Goal: Task Accomplishment & Management: Use online tool/utility

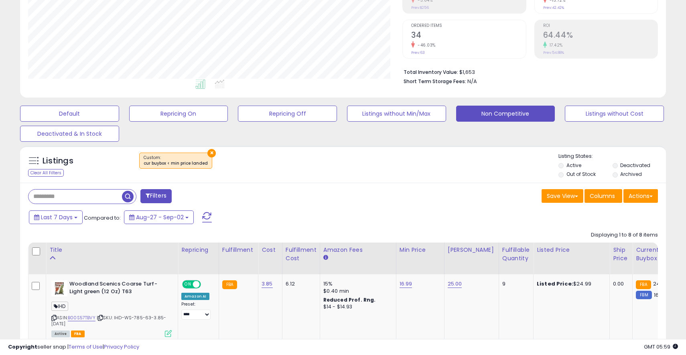
scroll to position [163, 0]
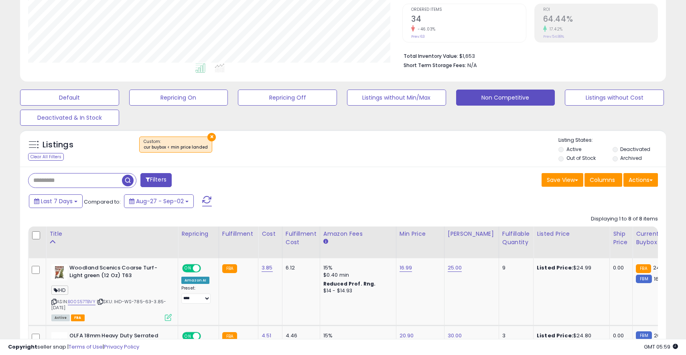
click at [72, 181] on input "text" at bounding box center [74, 180] width 93 height 14
paste input "**********"
type input "**********"
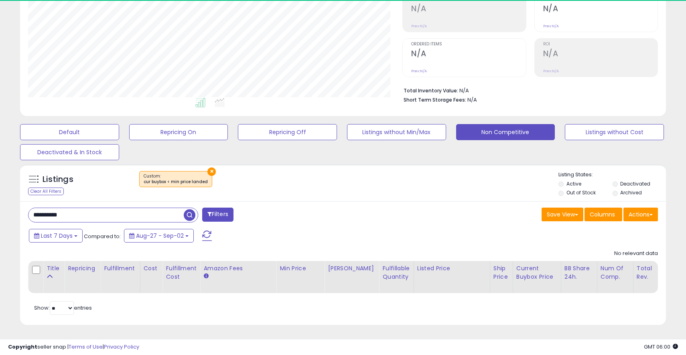
scroll to position [164, 374]
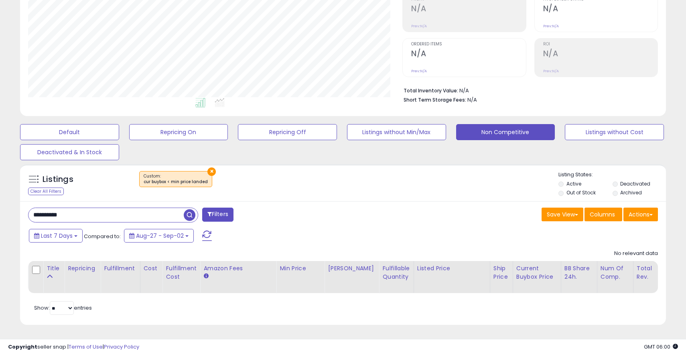
click at [210, 171] on button "×" at bounding box center [211, 171] width 8 height 8
click at [189, 213] on span "button" at bounding box center [190, 215] width 12 height 12
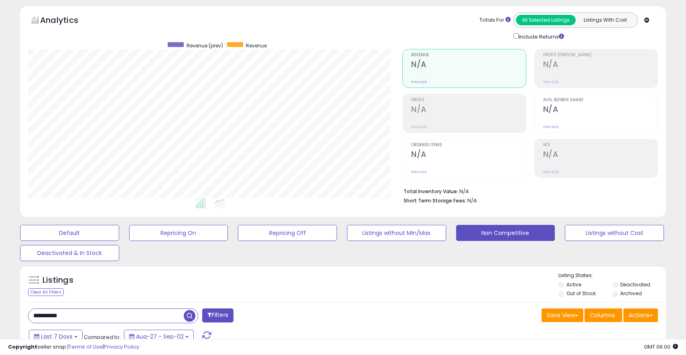
scroll to position [129, 0]
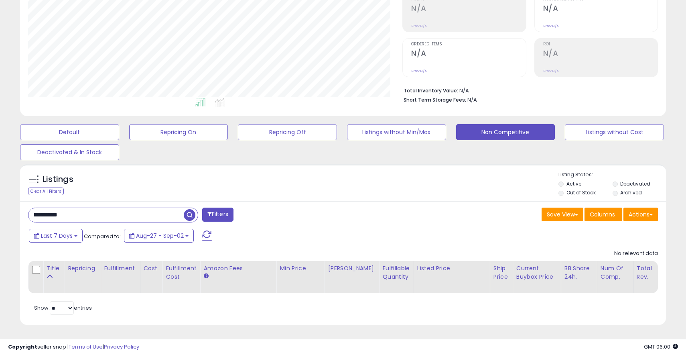
click at [568, 192] on label "Out of Stock" at bounding box center [580, 192] width 29 height 7
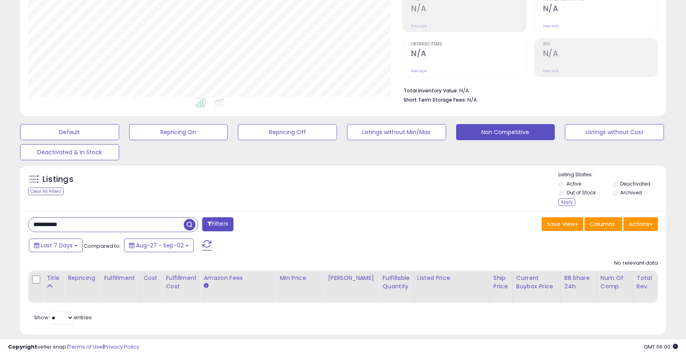
click at [628, 184] on label "Deactivated" at bounding box center [635, 183] width 30 height 7
click at [630, 194] on label "Archived" at bounding box center [631, 192] width 22 height 7
click at [559, 201] on div "Apply" at bounding box center [566, 202] width 17 height 8
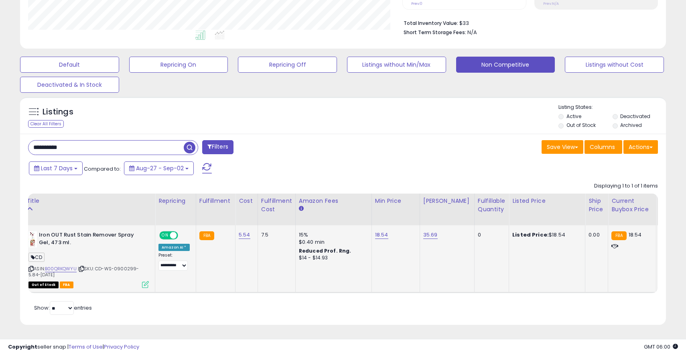
scroll to position [0, 0]
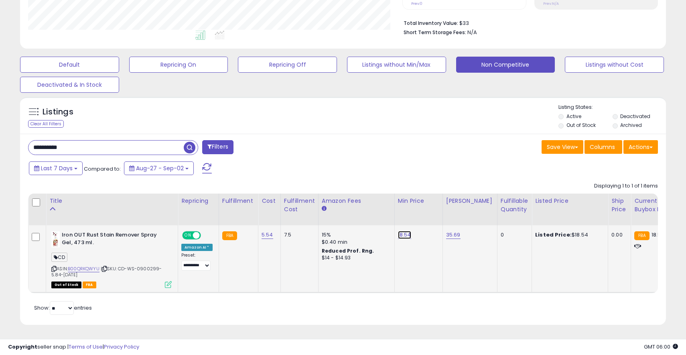
click at [405, 234] on link "18.54" at bounding box center [404, 235] width 13 height 8
type input "*"
click at [91, 269] on link "B00QRKQWYU" at bounding box center [84, 268] width 32 height 7
click at [446, 262] on td "35.69" at bounding box center [469, 258] width 55 height 67
drag, startPoint x: 373, startPoint y: 217, endPoint x: 337, endPoint y: 216, distance: 35.7
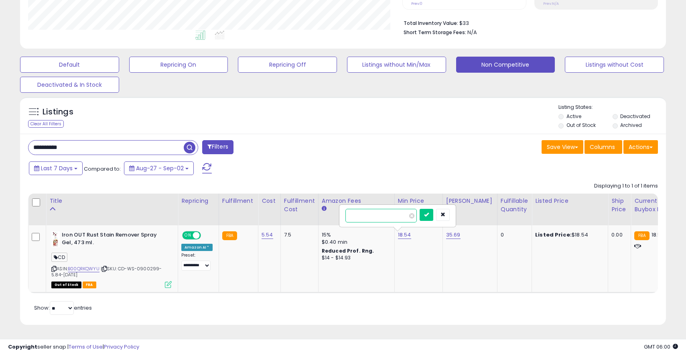
click at [337, 217] on table "Title Repricing" at bounding box center [602, 242] width 1149 height 99
type input "*****"
click button "submit" at bounding box center [427, 215] width 14 height 12
